Goal: Task Accomplishment & Management: Manage account settings

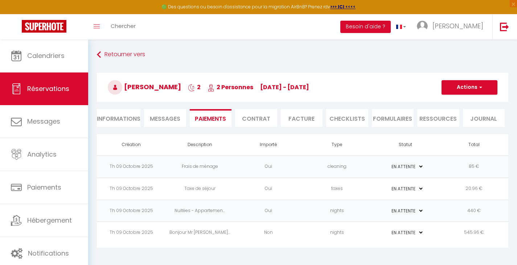
select select "0"
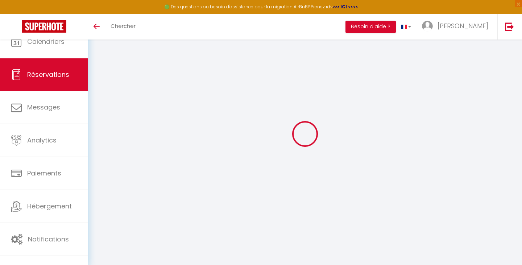
select select
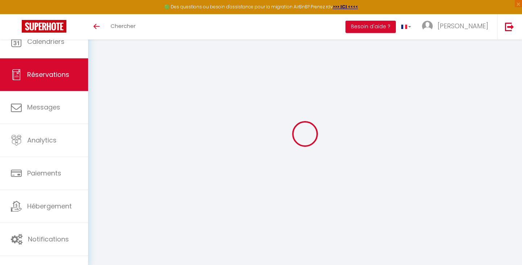
select select
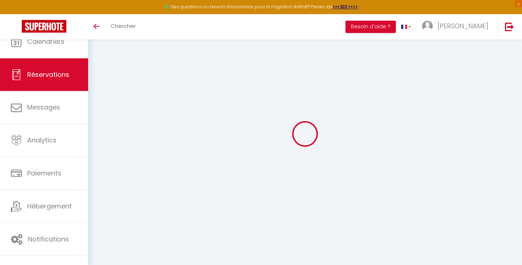
select select
checkbox input "false"
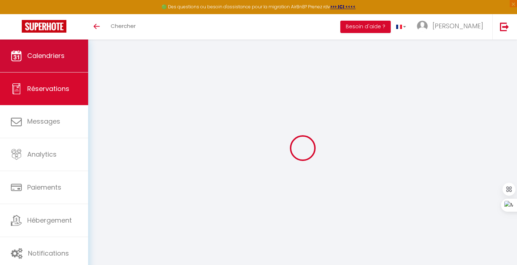
select select
checkbox input "false"
select select
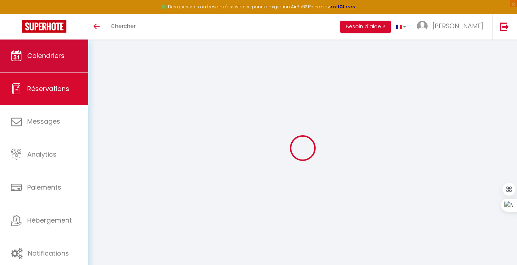
checkbox input "false"
select select
checkbox input "false"
type input "85"
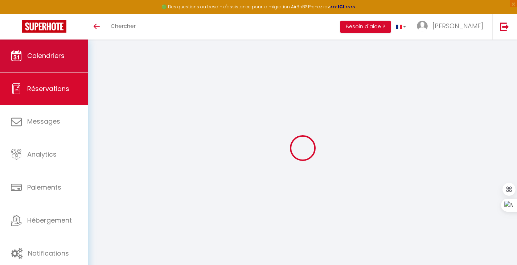
type input "20.96"
select select
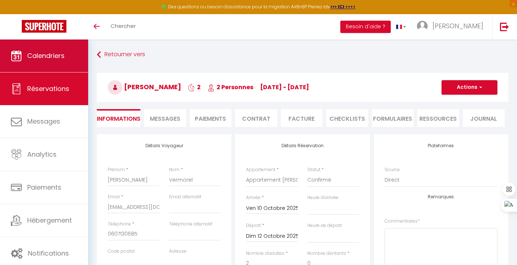
checkbox input "false"
select select
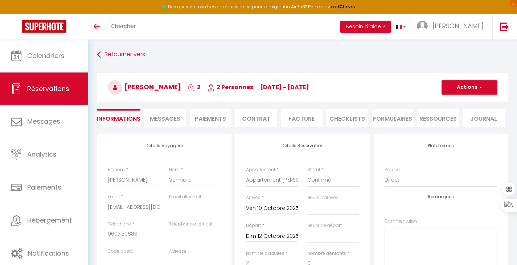
click at [152, 117] on span "Messages" at bounding box center [165, 119] width 30 height 8
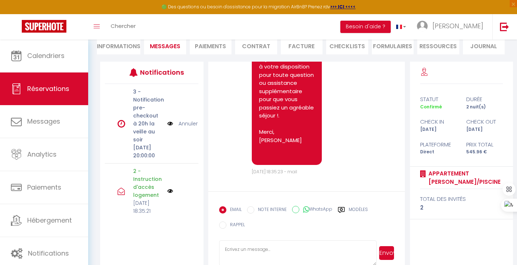
scroll to position [2914, 0]
click at [297, 46] on li "Facture" at bounding box center [302, 46] width 42 height 18
type input "Bonjour Mr [PERSON_NAME]​, Afin de finaliser la réservation de votre location d…"
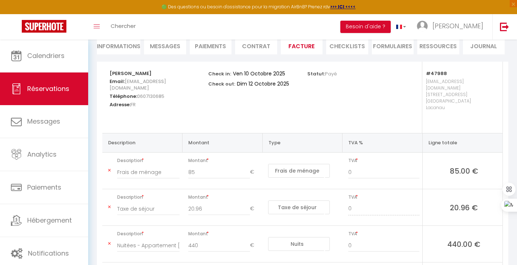
click at [243, 49] on li "Contrat" at bounding box center [256, 46] width 42 height 18
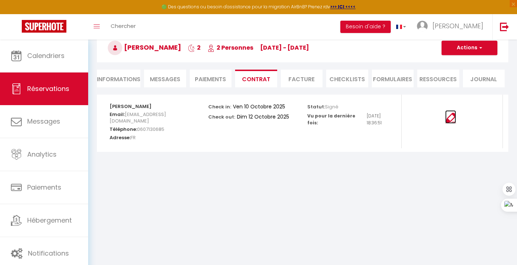
click at [449, 117] on img at bounding box center [450, 118] width 11 height 11
click at [170, 81] on span "Messages" at bounding box center [165, 79] width 30 height 8
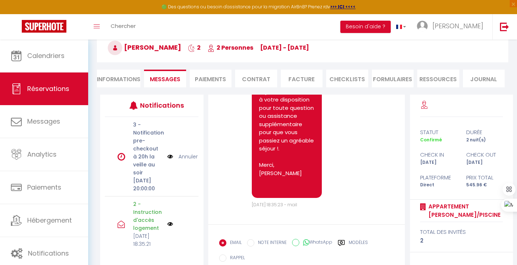
click at [218, 82] on li "Paiements" at bounding box center [211, 79] width 42 height 18
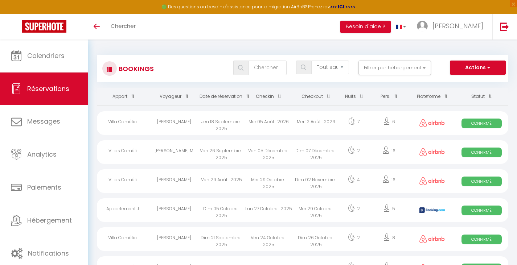
select select "not_cancelled"
